Goal: Task Accomplishment & Management: Manage account settings

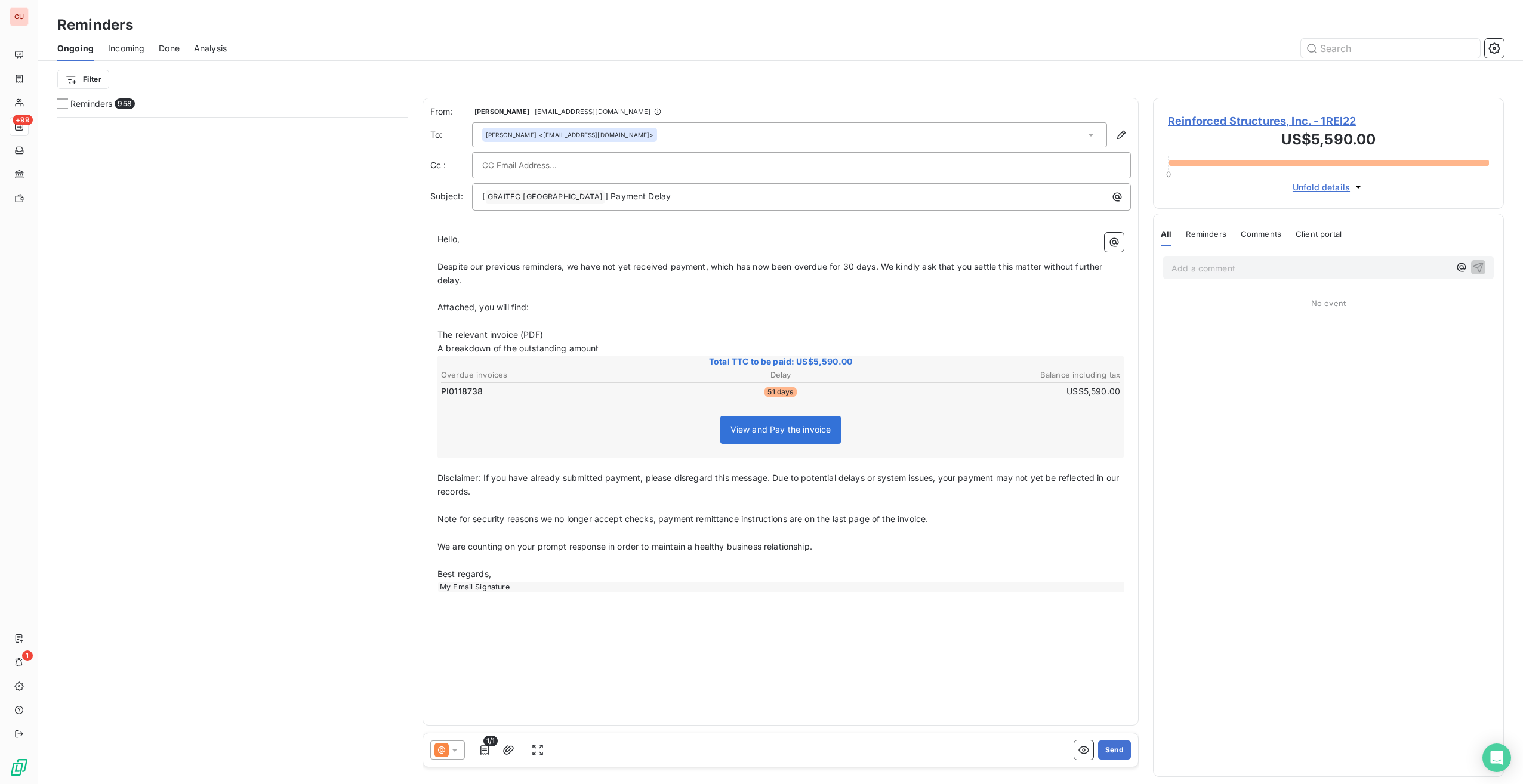
scroll to position [658, 341]
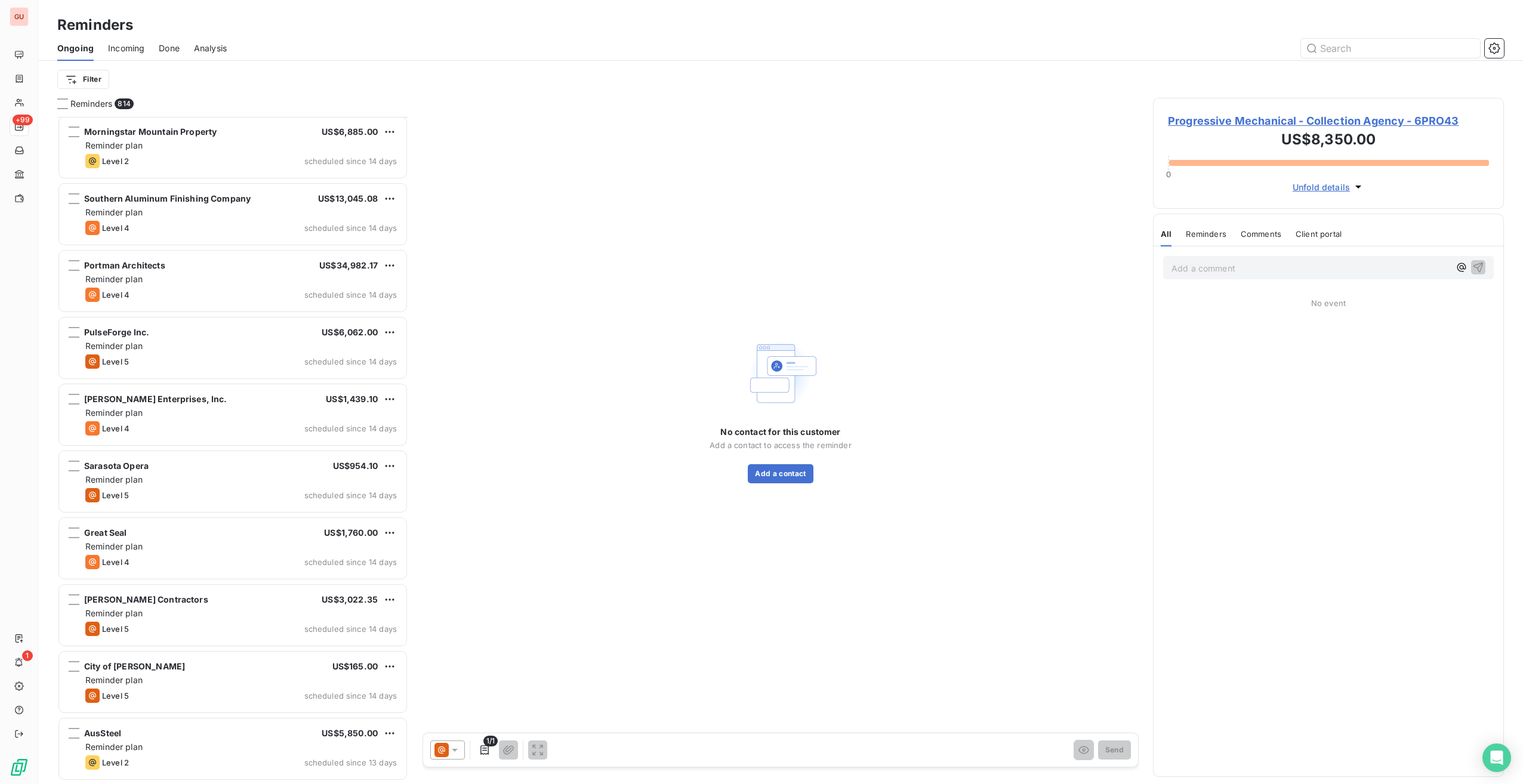
click at [96, 26] on html "GU +99 1 Reminders Ongoing Incoming Done Analysis Filter Reminders 814 FastSpri…" at bounding box center [762, 392] width 1523 height 784
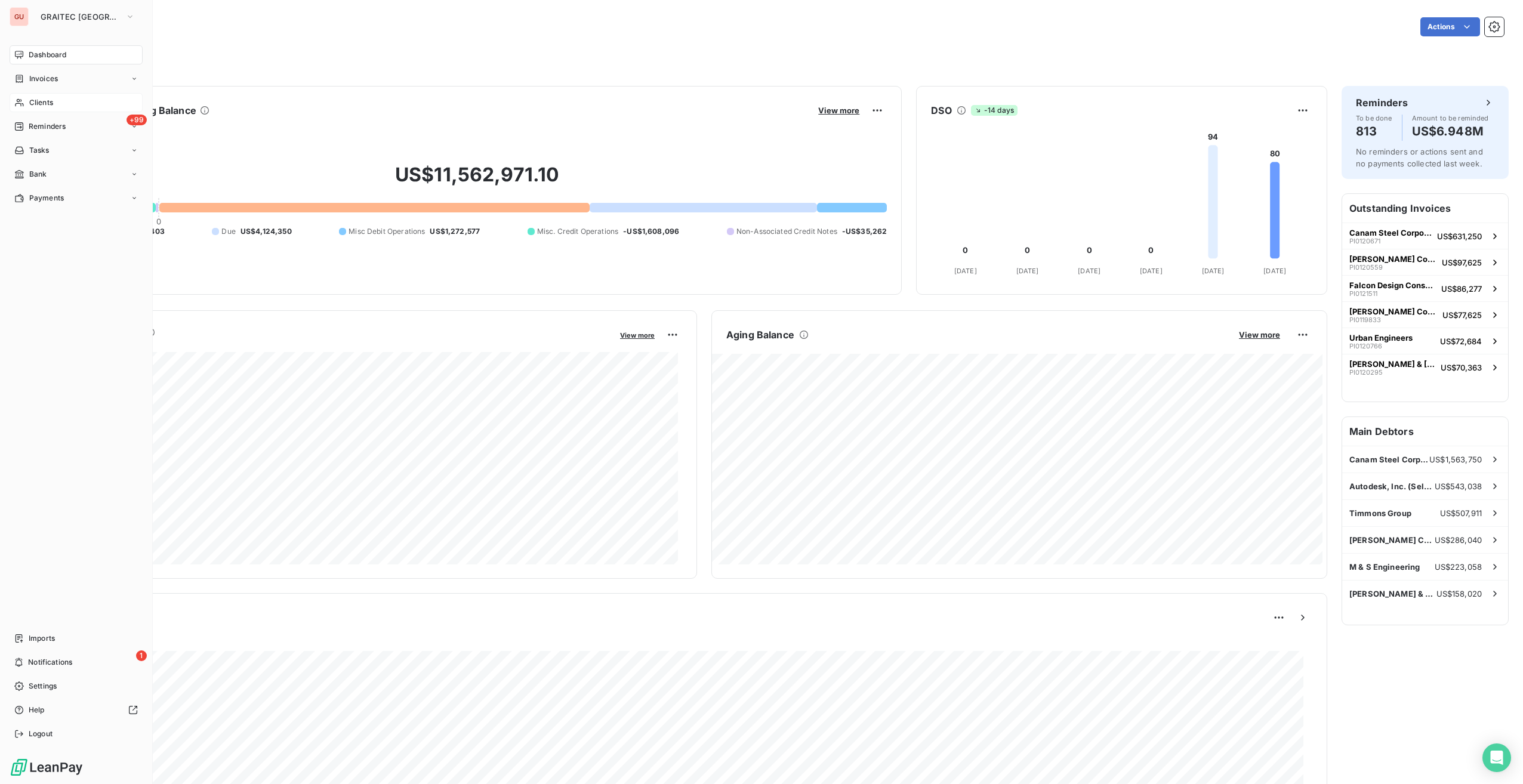
click at [45, 103] on span "Clients" at bounding box center [42, 103] width 24 height 11
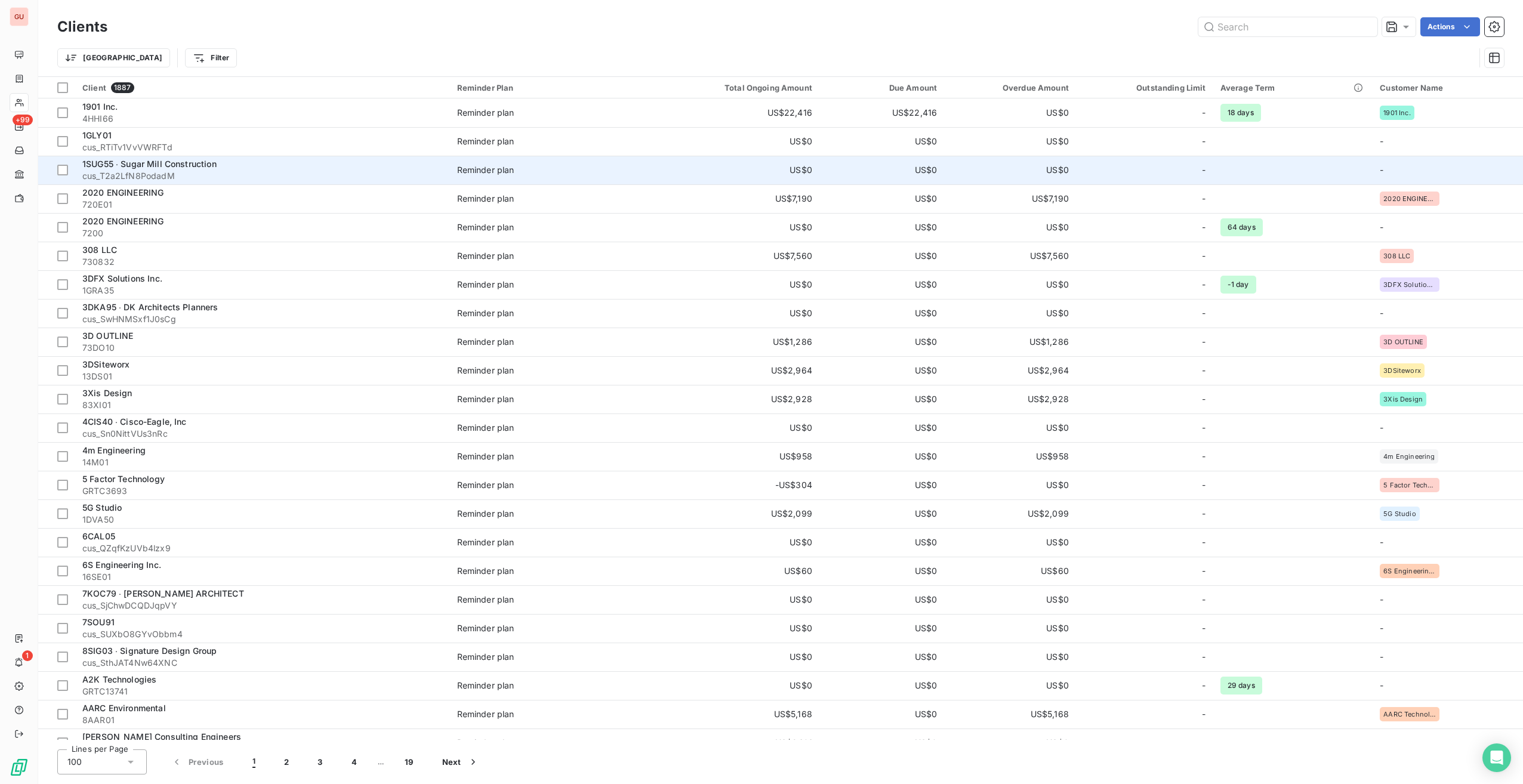
click at [143, 162] on span "1SUG55 ∙ Sugar Mill Construction" at bounding box center [149, 163] width 134 height 10
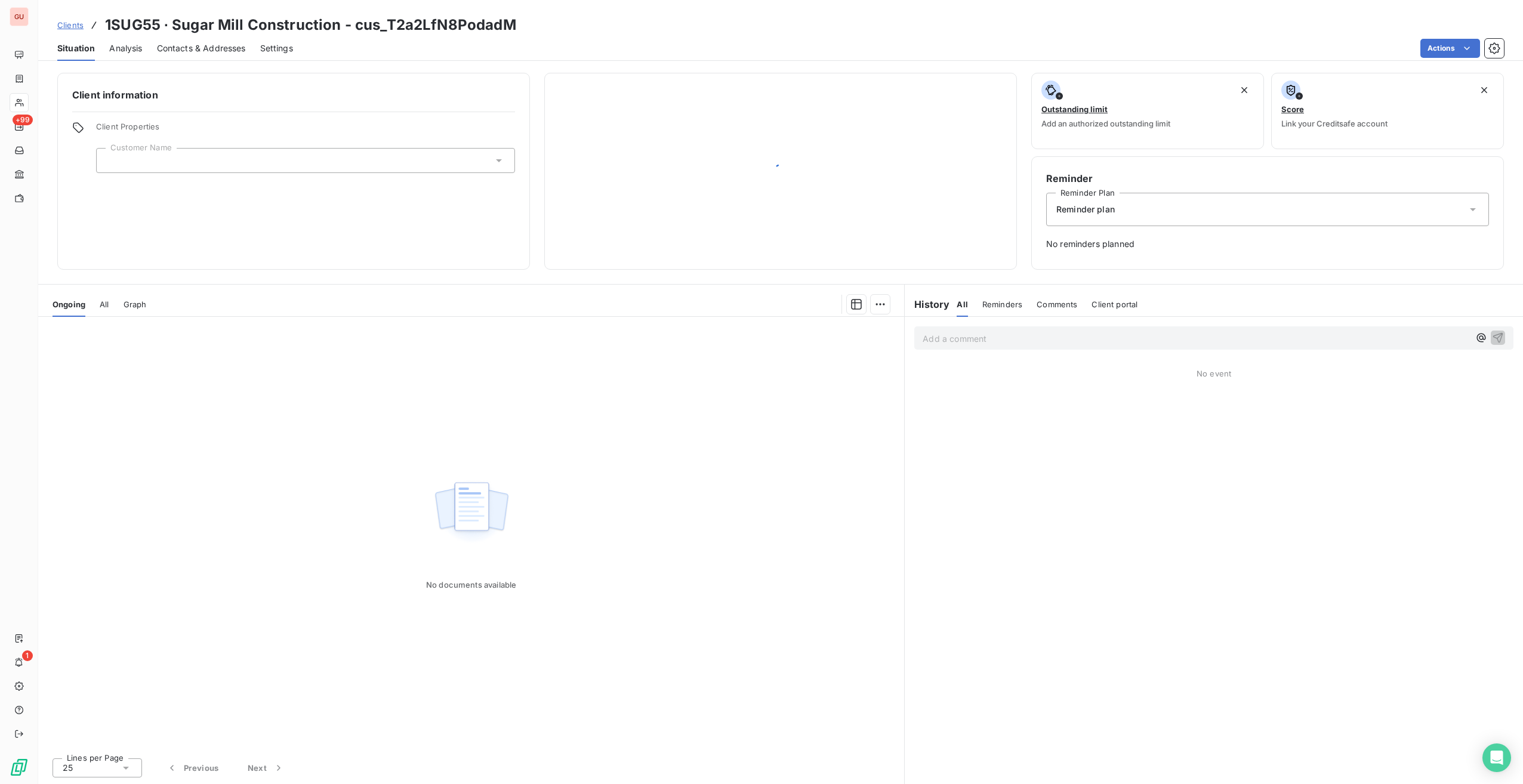
click at [948, 341] on p "Add a comment ﻿" at bounding box center [1196, 339] width 546 height 15
click at [986, 340] on p "Add a comment ﻿" at bounding box center [1196, 339] width 546 height 15
click at [958, 338] on p "Add a comment ﻿" at bounding box center [1196, 339] width 546 height 15
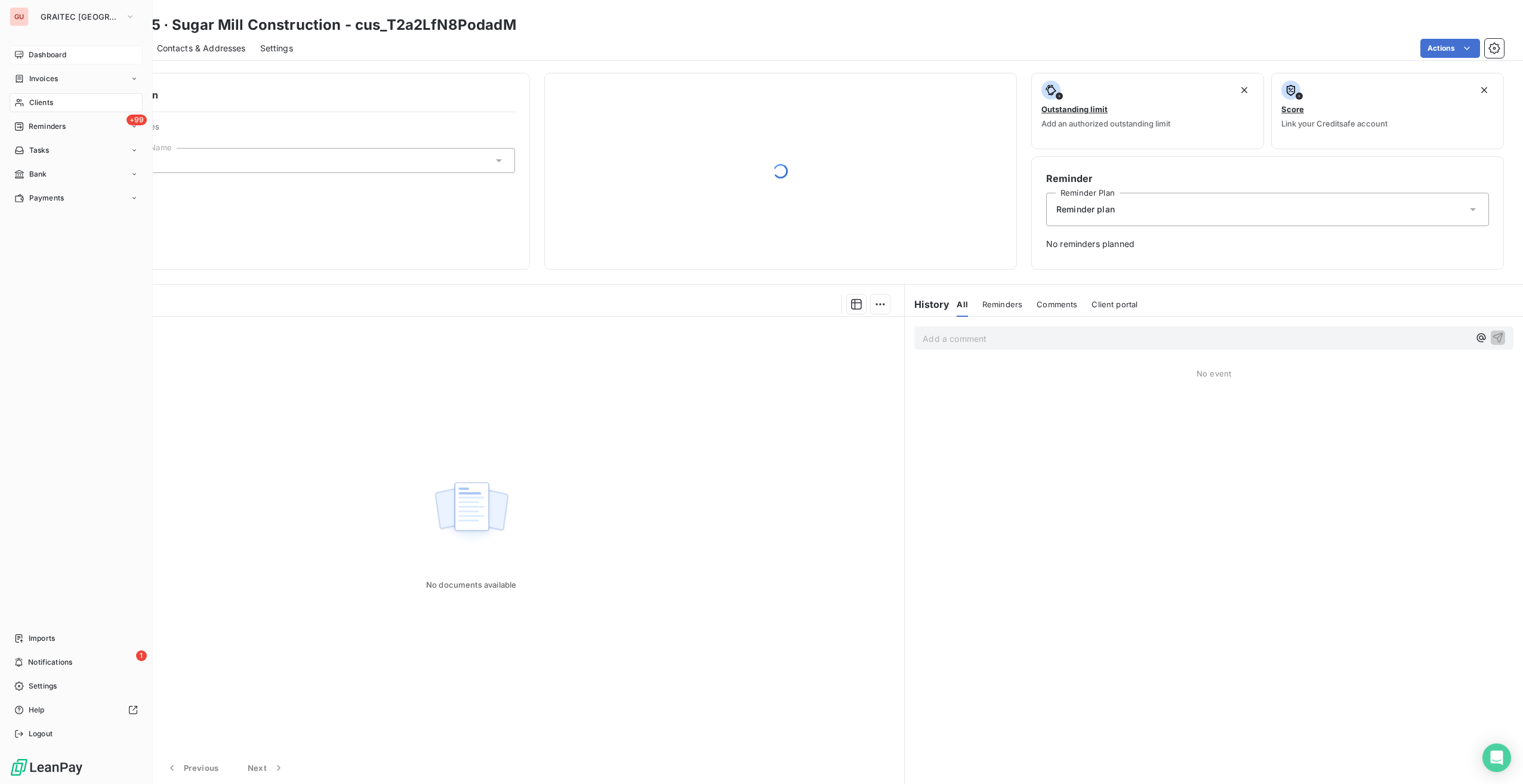
click at [35, 50] on span "Dashboard" at bounding box center [48, 55] width 38 height 11
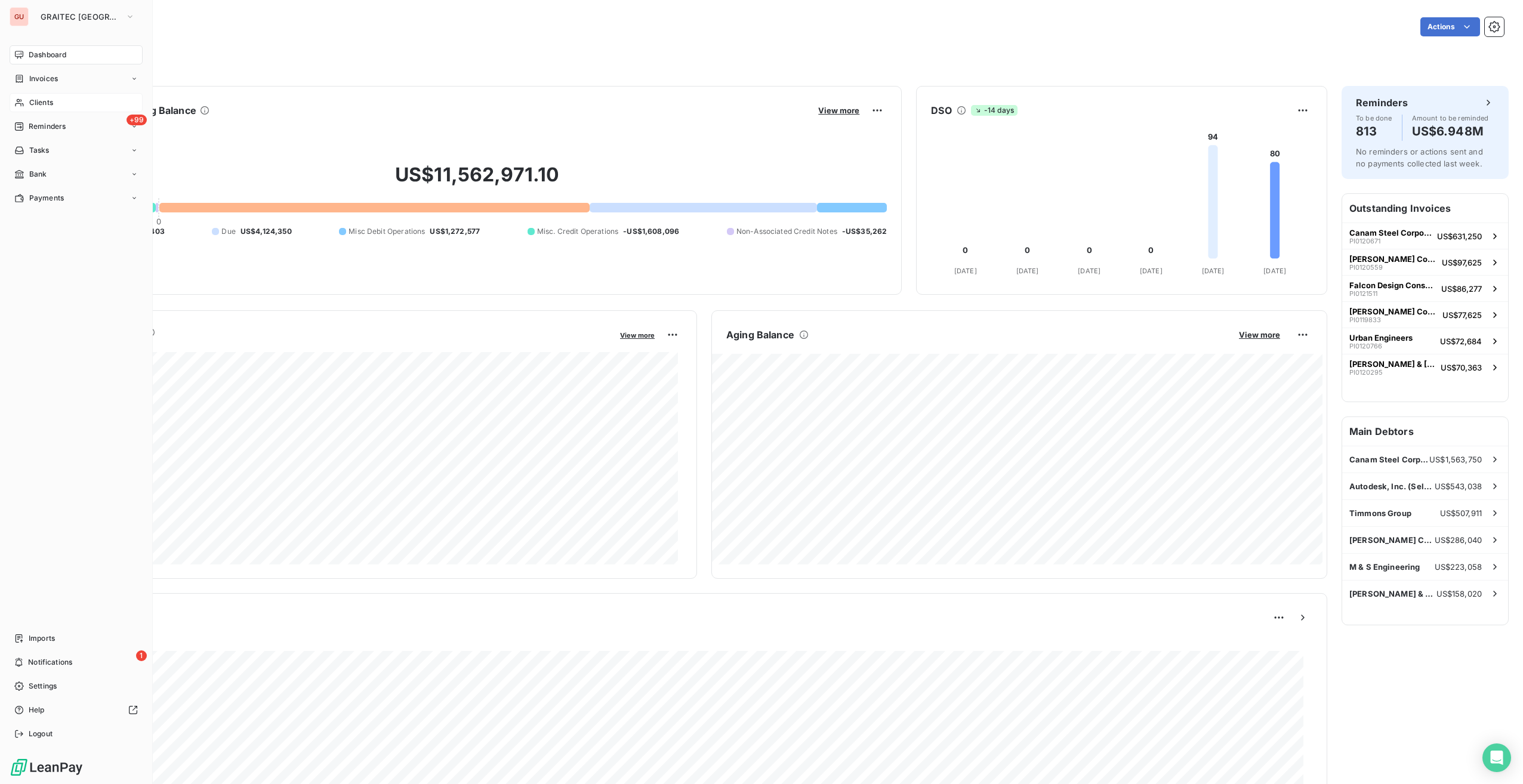
click at [38, 103] on span "Clients" at bounding box center [42, 103] width 24 height 11
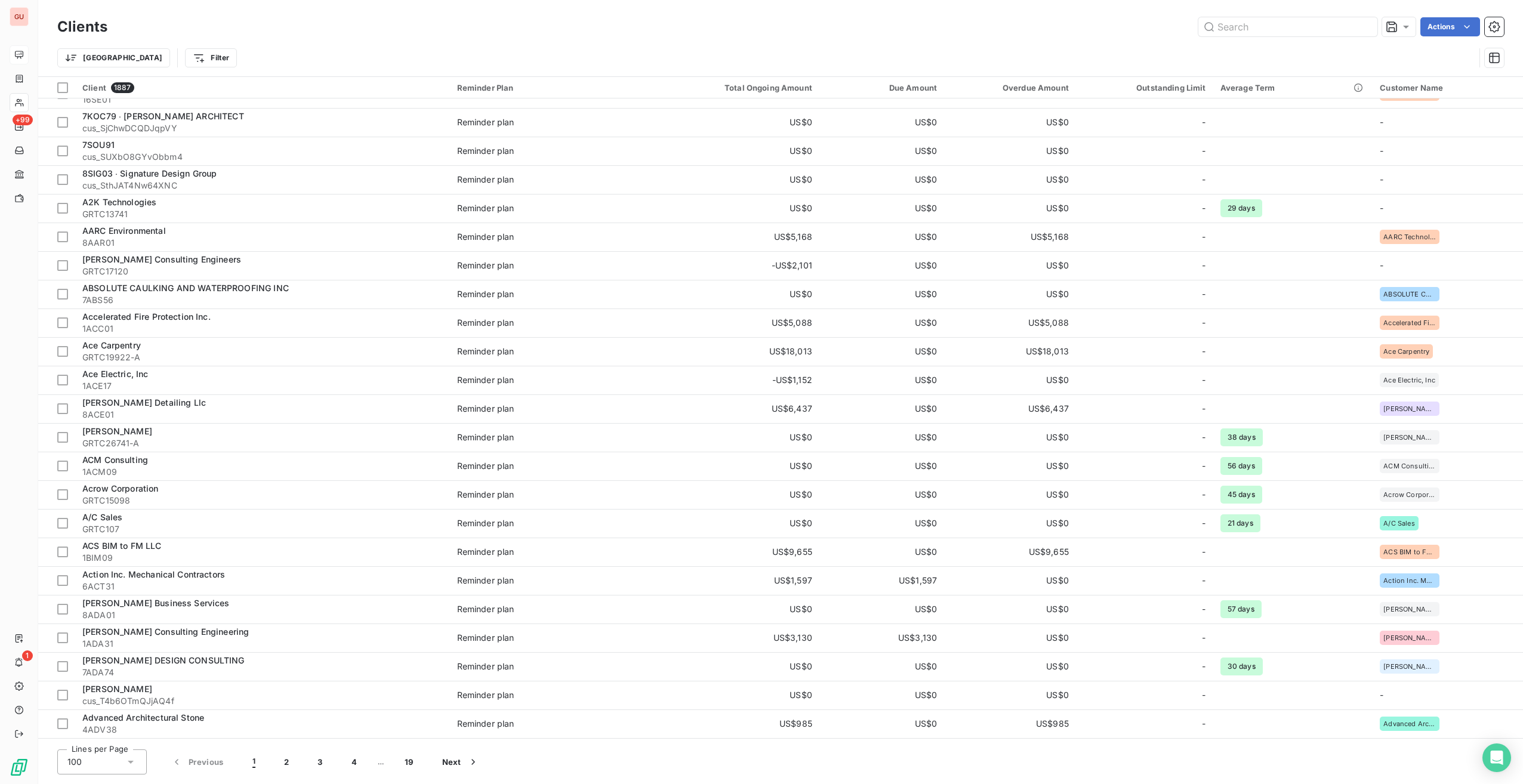
scroll to position [716, 0]
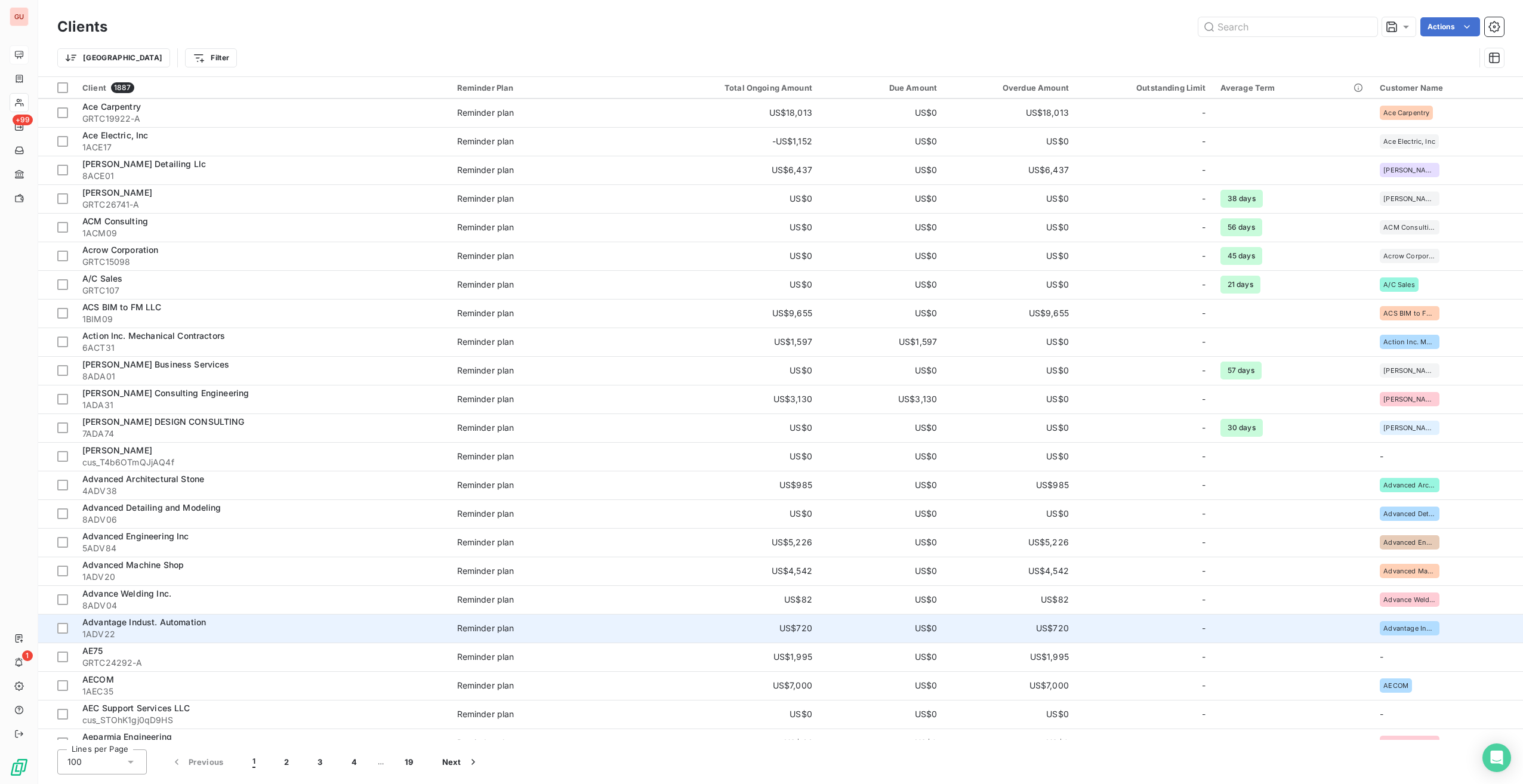
click at [178, 623] on span "Advantage Indust. Automation" at bounding box center [144, 622] width 124 height 10
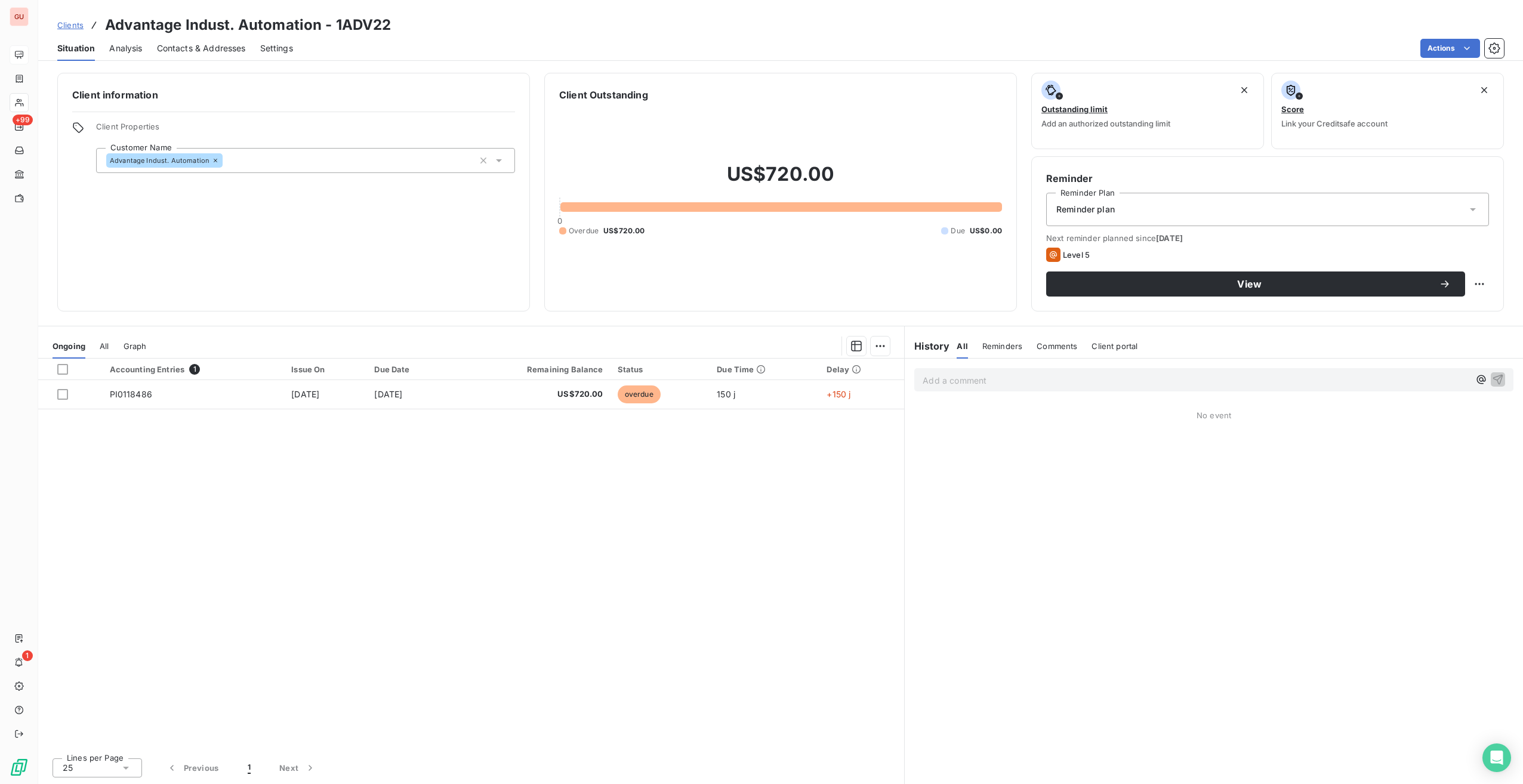
click at [939, 386] on p "Add a comment ﻿" at bounding box center [1196, 380] width 546 height 15
drag, startPoint x: 944, startPoint y: 382, endPoint x: 1009, endPoint y: 386, distance: 65.1
click at [1009, 386] on p "Add a comment ﻿" at bounding box center [1196, 380] width 546 height 15
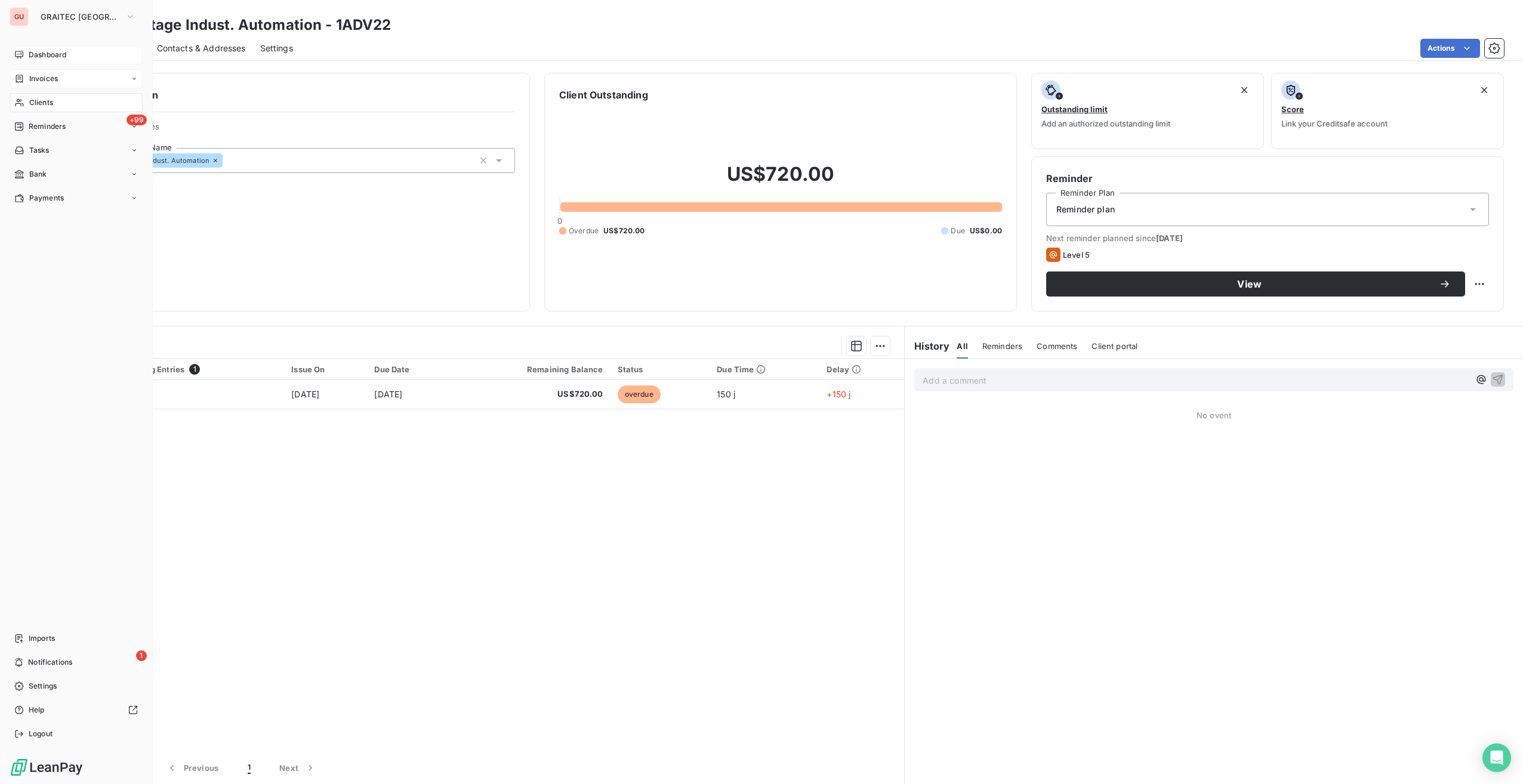
click at [34, 77] on span "Invoices" at bounding box center [44, 78] width 29 height 11
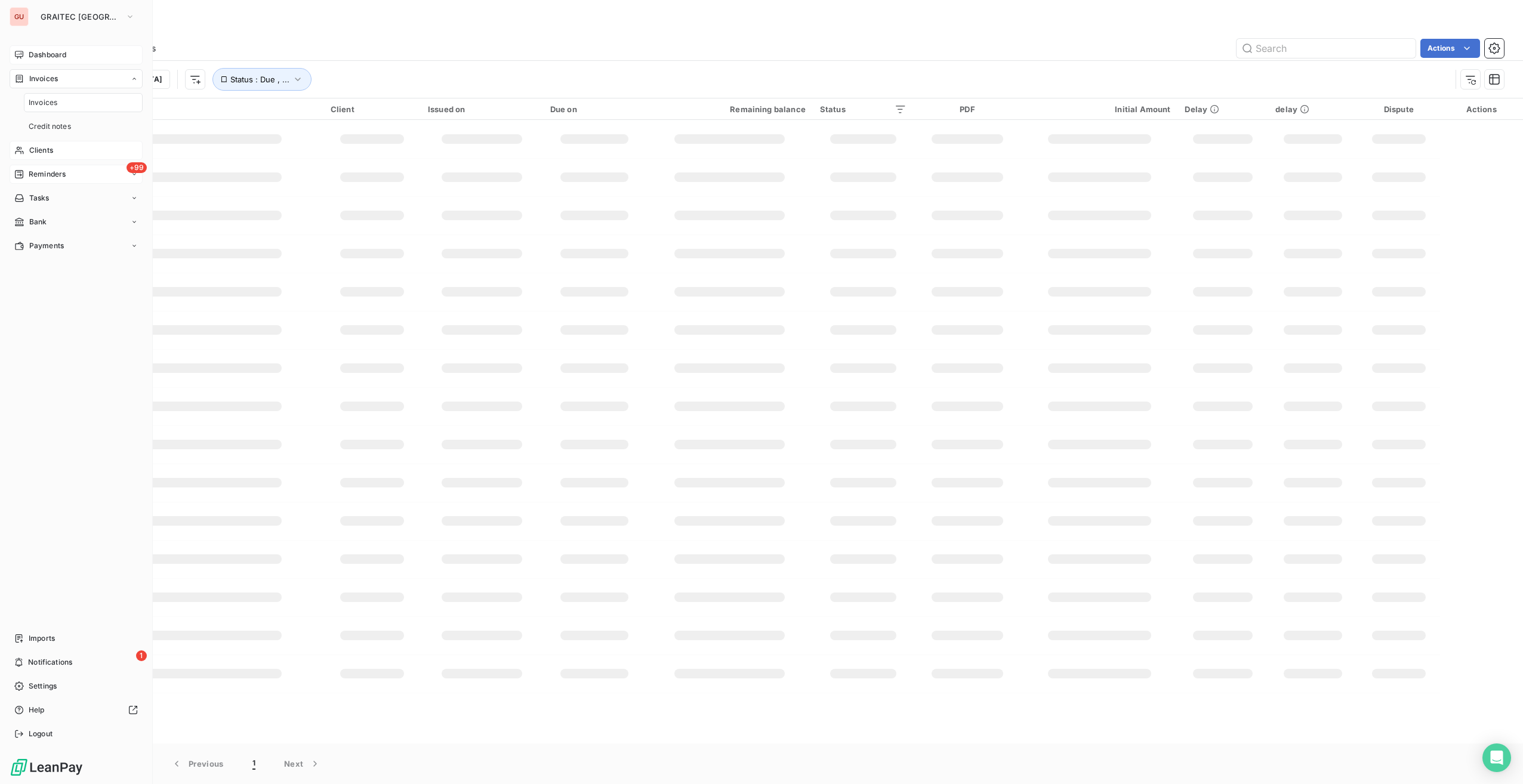
click at [49, 171] on span "Reminders" at bounding box center [47, 174] width 37 height 11
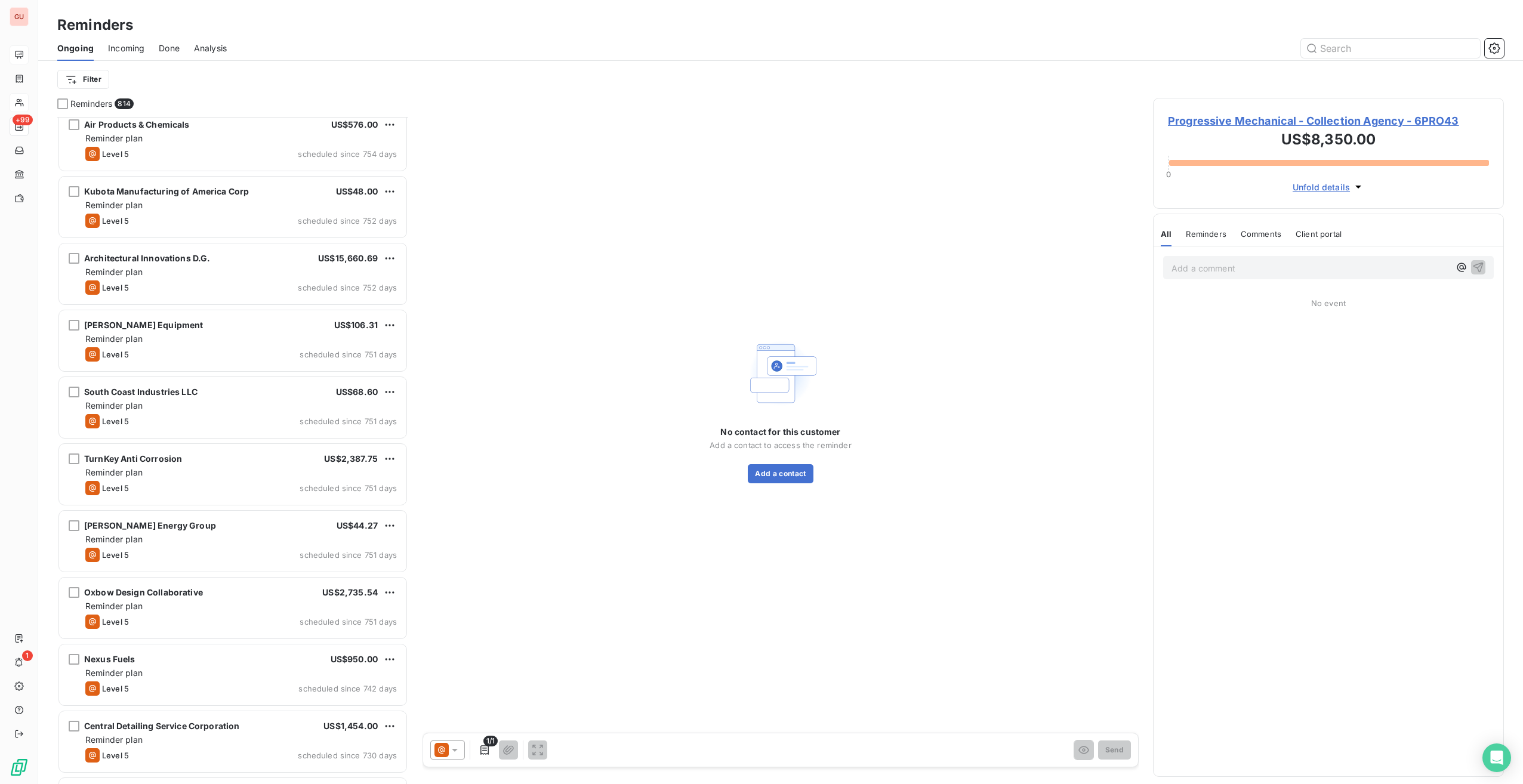
scroll to position [597, 0]
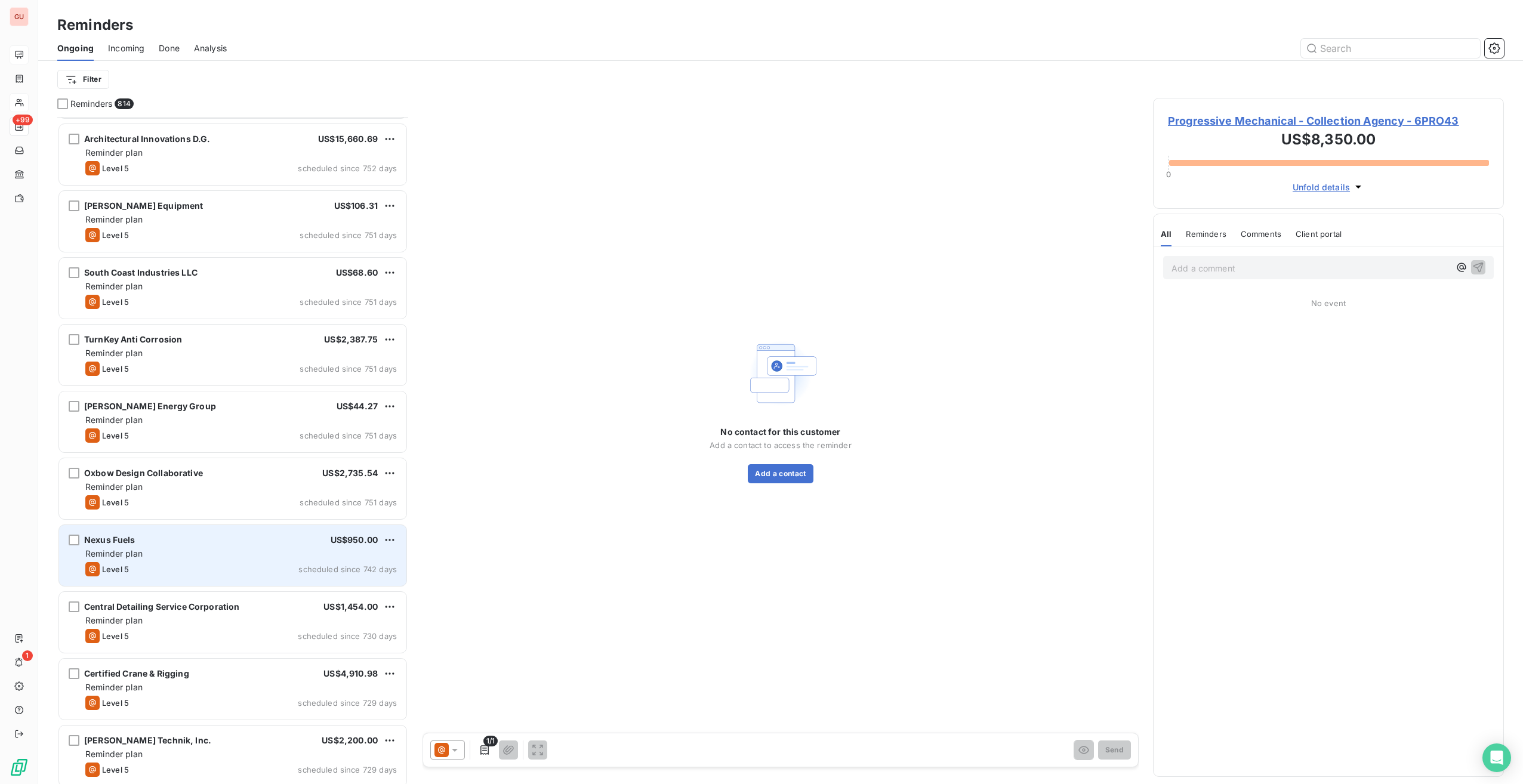
click at [237, 560] on div "Nexus Fuels US$950.00 Reminder plan Level 5 scheduled since 742 days" at bounding box center [232, 555] width 347 height 61
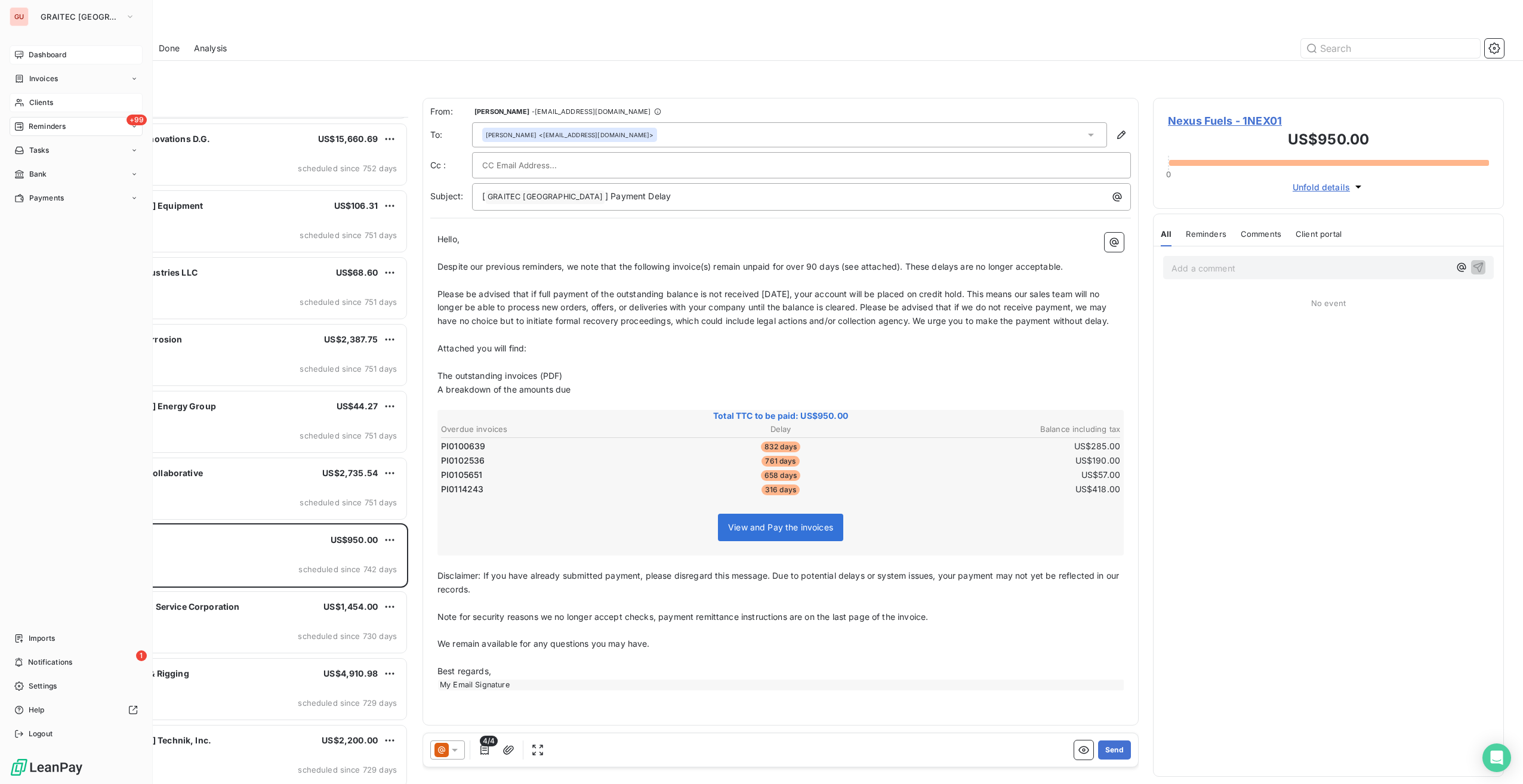
click at [30, 55] on span "Dashboard" at bounding box center [48, 55] width 38 height 11
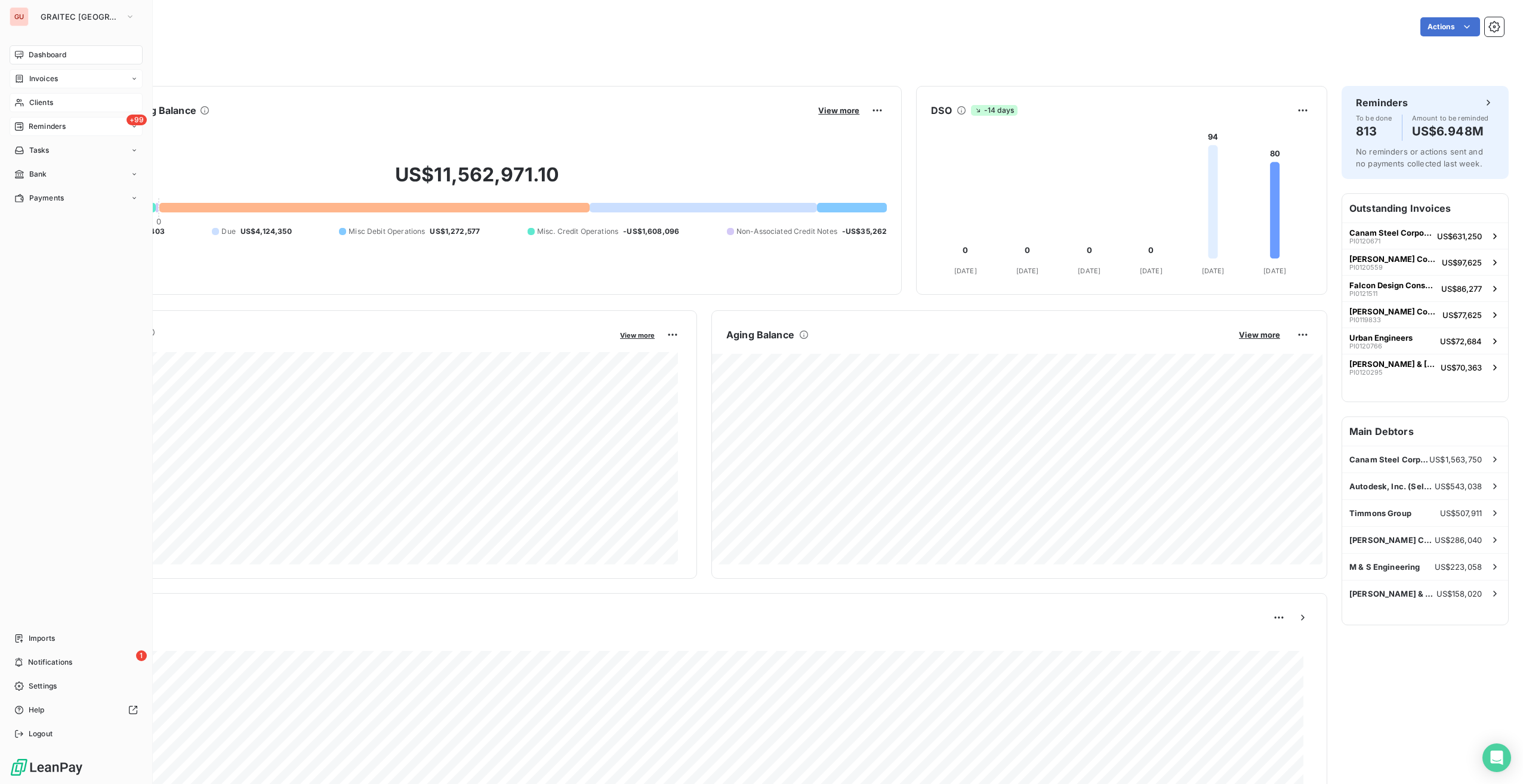
click at [69, 82] on div "Invoices" at bounding box center [76, 78] width 133 height 19
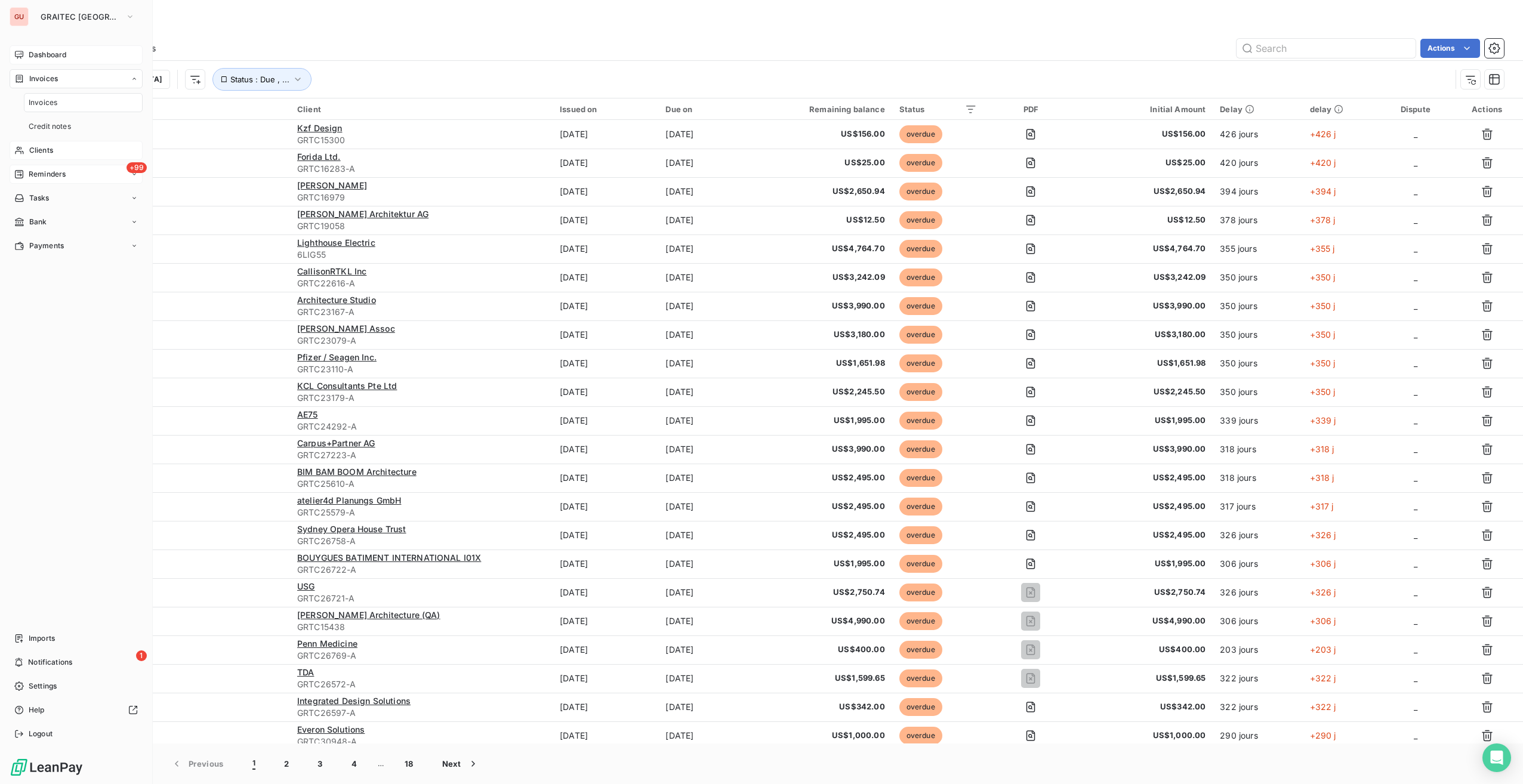
click at [60, 174] on span "Reminders" at bounding box center [47, 174] width 37 height 11
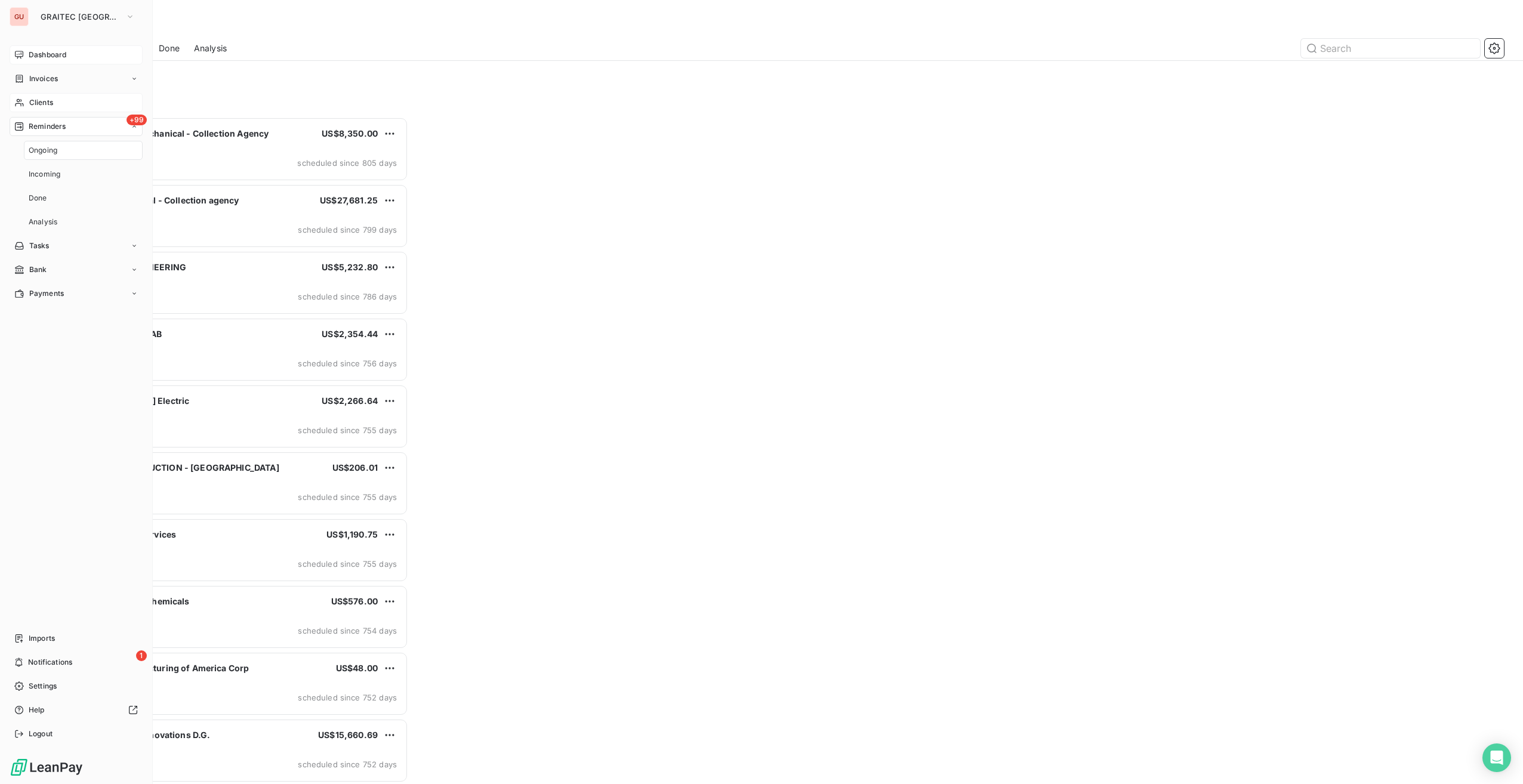
scroll to position [658, 341]
